Goal: Find specific page/section: Find specific page/section

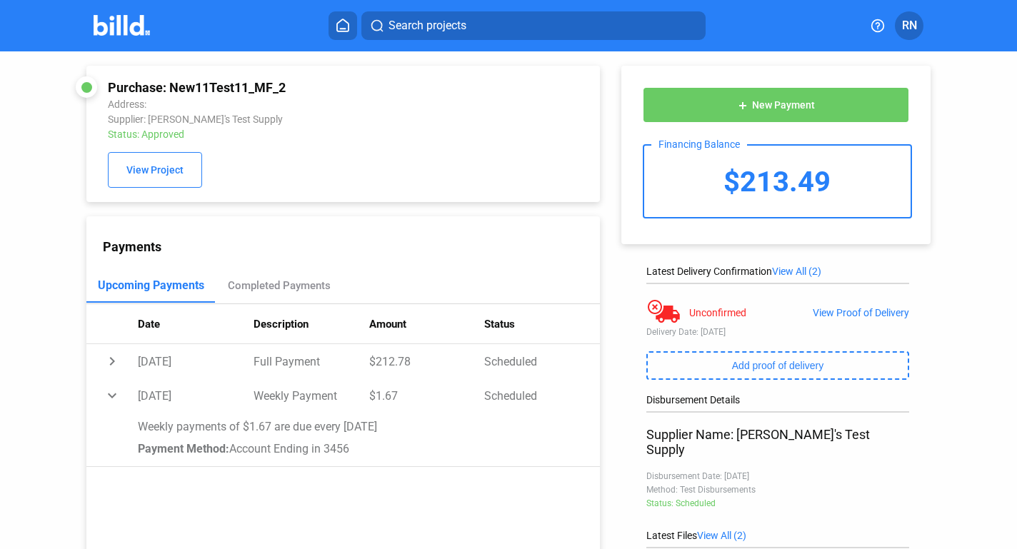
click at [348, 29] on icon at bounding box center [343, 26] width 14 height 14
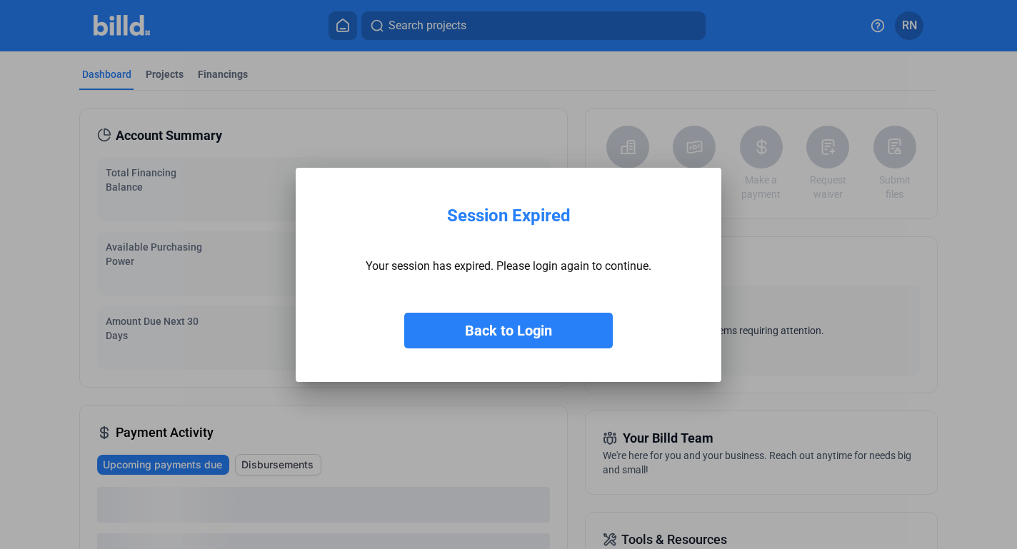
click at [561, 326] on button "Back to Login" at bounding box center [508, 331] width 209 height 36
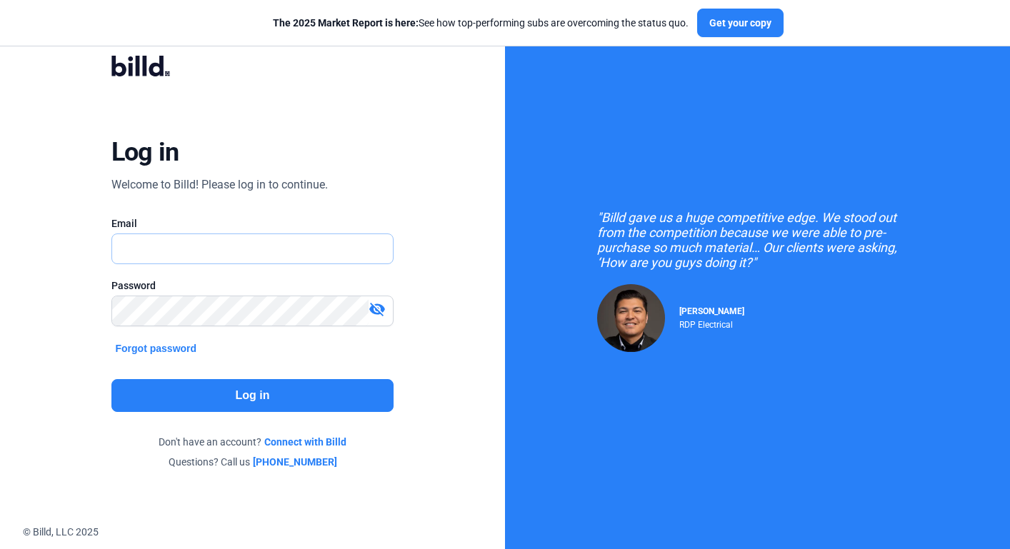
type input "[PERSON_NAME][EMAIL_ADDRESS][DOMAIN_NAME]"
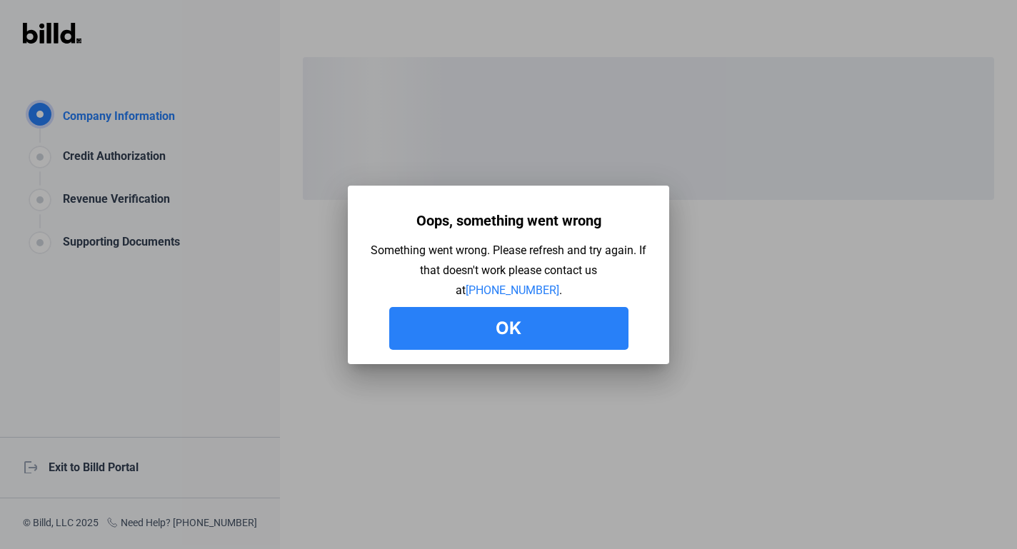
click at [515, 337] on button "Ok" at bounding box center [508, 328] width 239 height 43
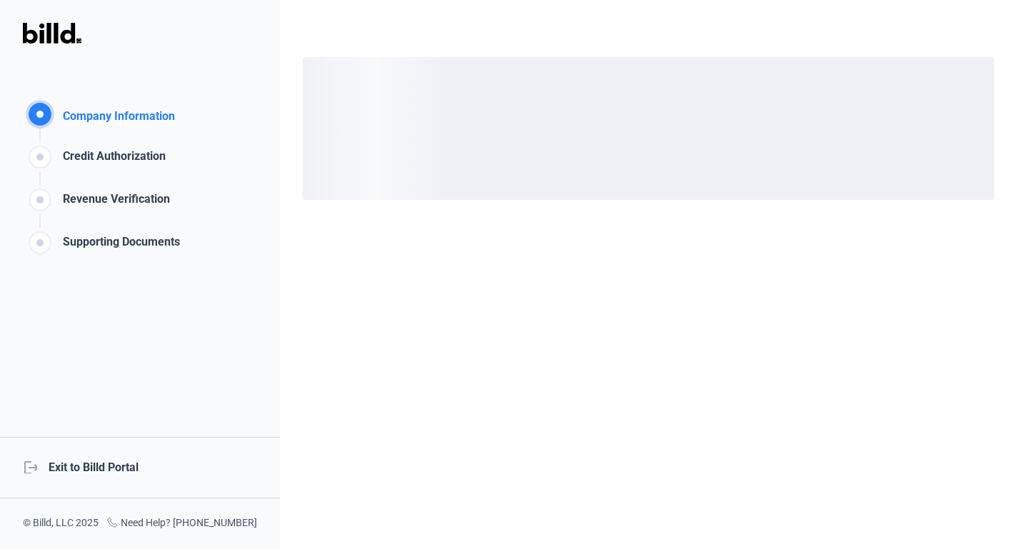
click at [122, 466] on div "logout Exit to Billd Portal" at bounding box center [140, 467] width 280 height 61
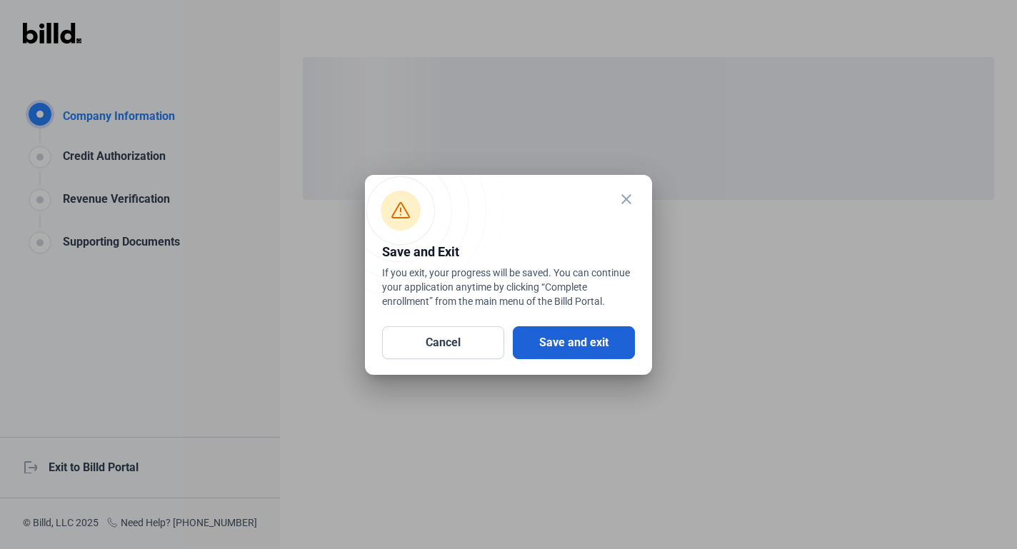
click at [555, 346] on button "Save and exit" at bounding box center [574, 342] width 122 height 33
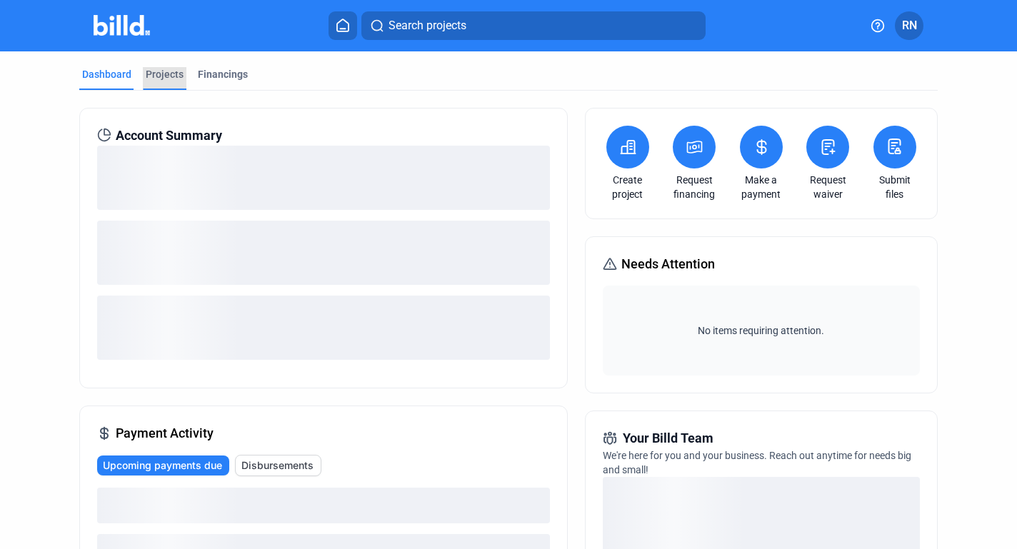
click at [174, 76] on div "Projects" at bounding box center [165, 74] width 38 height 14
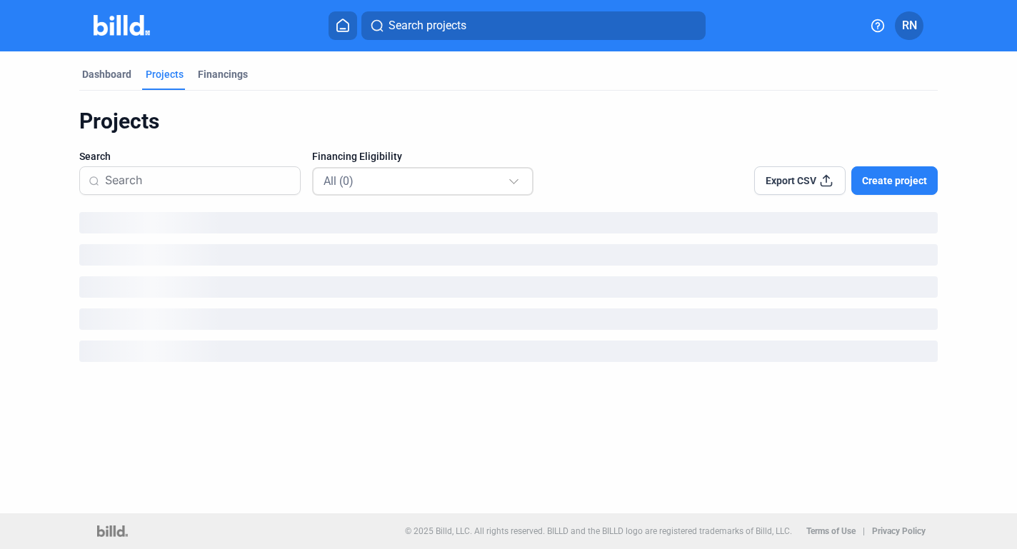
click at [424, 176] on div "All (0)" at bounding box center [416, 180] width 184 height 19
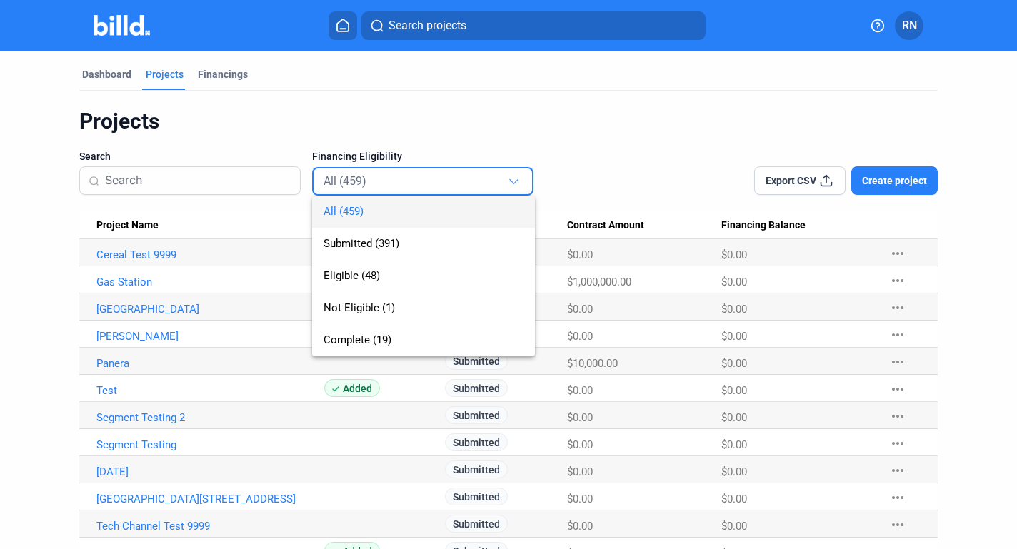
click at [229, 86] on div at bounding box center [508, 274] width 1017 height 549
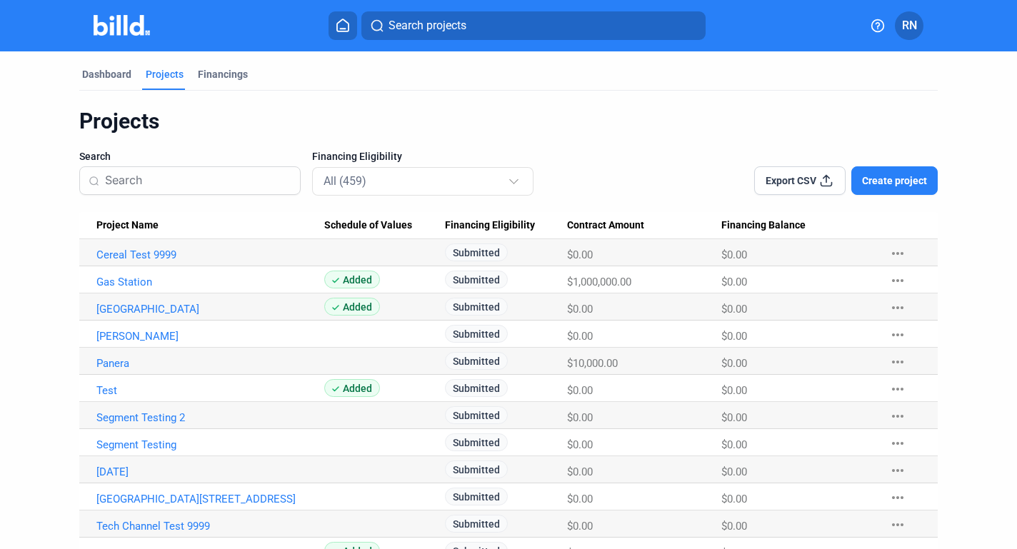
click at [396, 186] on div "All (459)" at bounding box center [416, 180] width 184 height 19
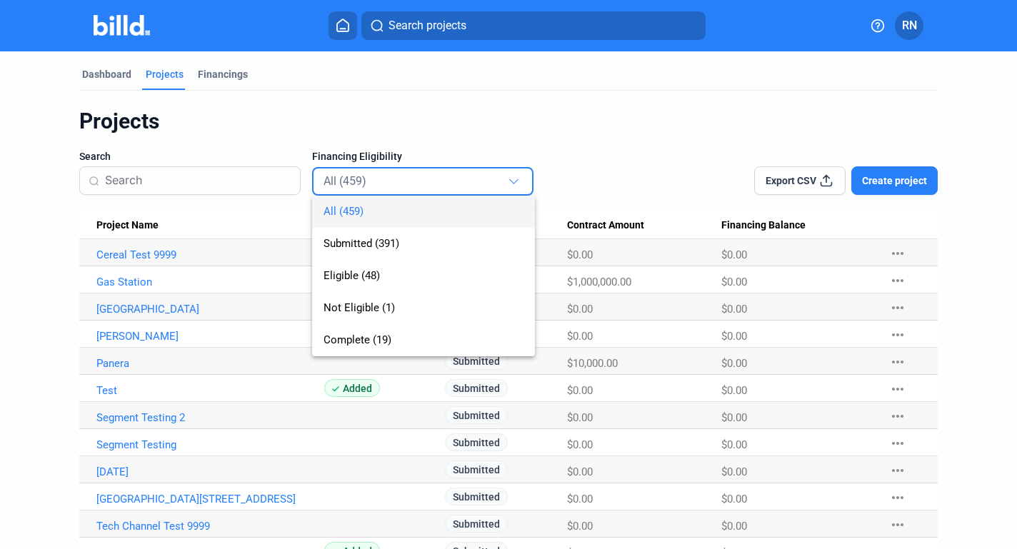
click at [227, 72] on div at bounding box center [508, 274] width 1017 height 549
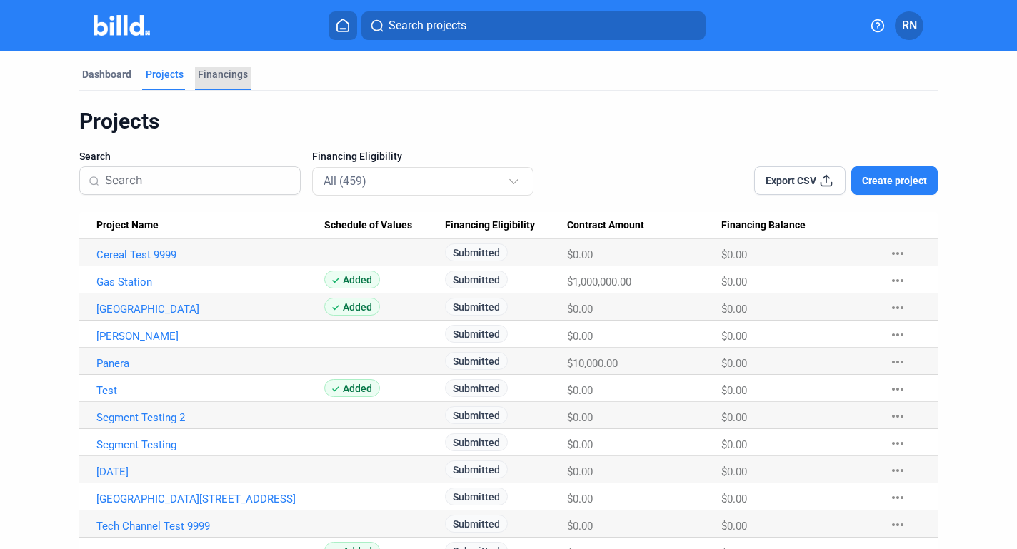
click at [241, 74] on div "Financings" at bounding box center [223, 74] width 50 height 14
